Goal: Communication & Community: Answer question/provide support

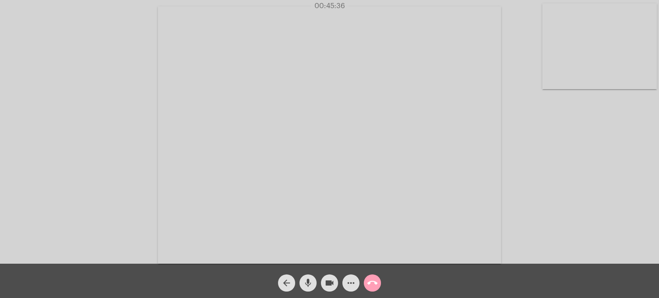
click at [374, 282] on mat-icon "call_end" at bounding box center [372, 283] width 10 height 10
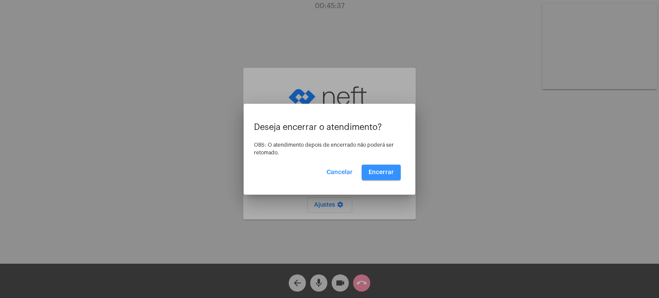
click at [386, 168] on button "Encerrar" at bounding box center [381, 172] width 39 height 15
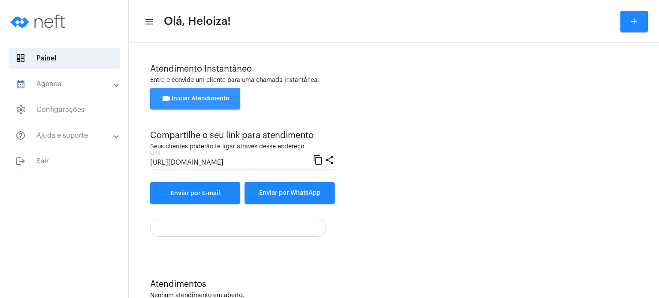
click at [212, 101] on span "videocam Iniciar Atendimento" at bounding box center [195, 99] width 68 height 6
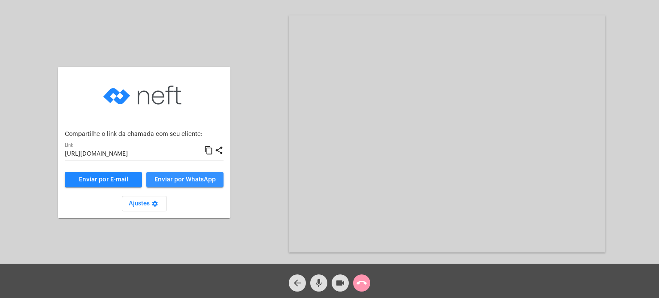
click at [176, 183] on span "Enviar por WhatsApp" at bounding box center [185, 180] width 61 height 6
